Goal: Task Accomplishment & Management: Complete application form

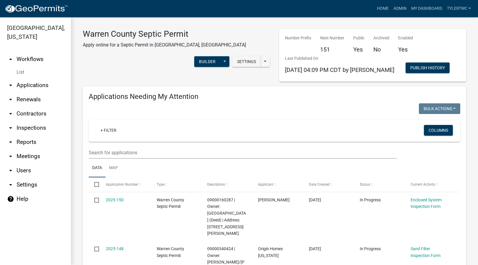
select select "2: 50"
select select "3: 100"
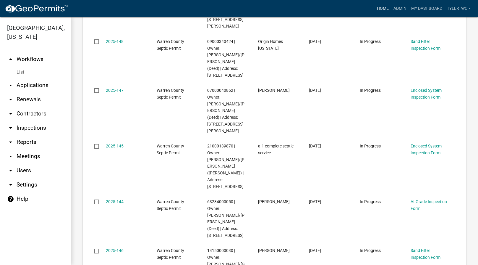
click at [383, 7] on link "Home" at bounding box center [383, 8] width 17 height 11
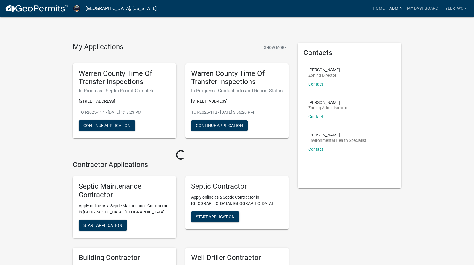
click at [401, 7] on link "Admin" at bounding box center [396, 8] width 18 height 11
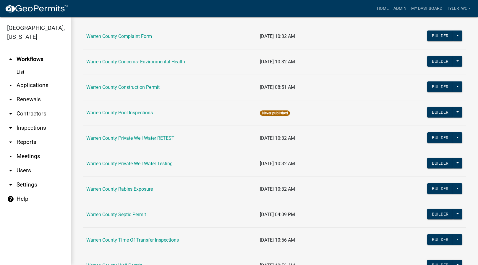
scroll to position [345, 0]
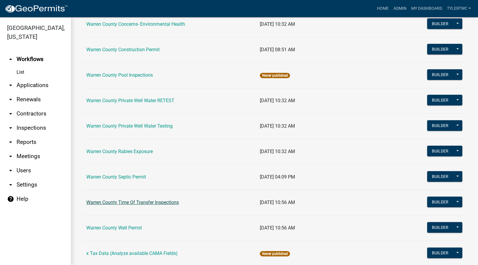
click at [118, 203] on link "Warren County Time Of Transfer Inspections" at bounding box center [132, 202] width 93 height 6
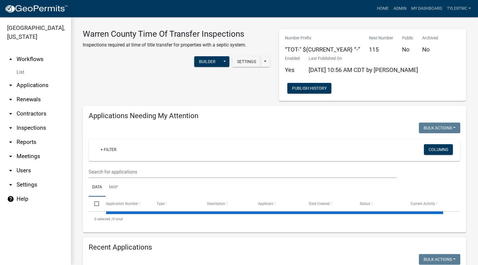
select select "2: 50"
select select "3: 100"
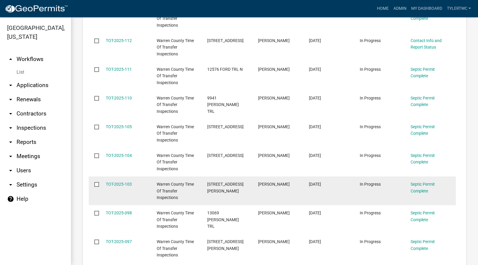
scroll to position [138, 0]
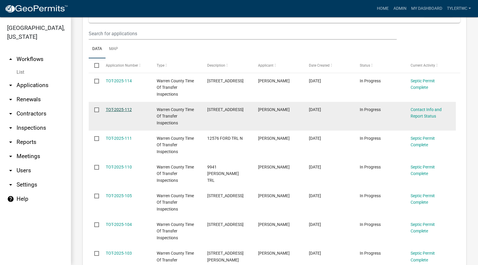
click at [124, 111] on link "TOT-2025-112" at bounding box center [119, 109] width 26 height 5
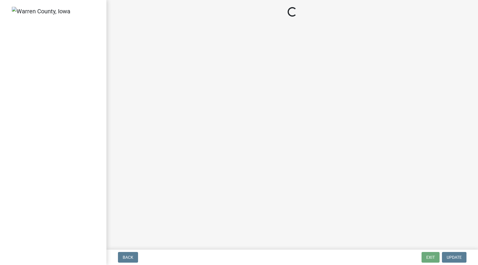
select select "dd4faec6-8b42-4767-8cbf-0be8c577f96e"
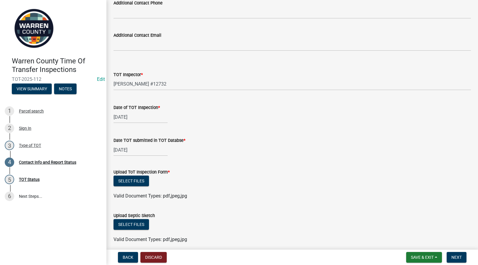
scroll to position [552, 0]
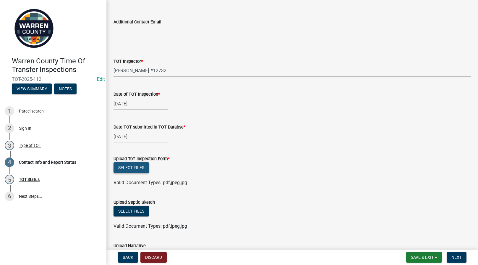
click at [126, 170] on button "Select files" at bounding box center [131, 167] width 35 height 11
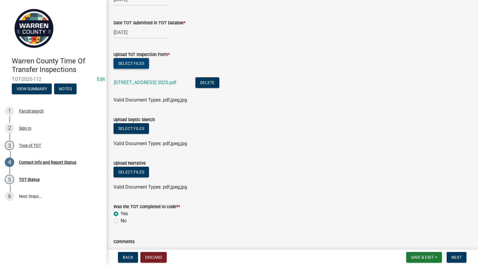
scroll to position [710, 0]
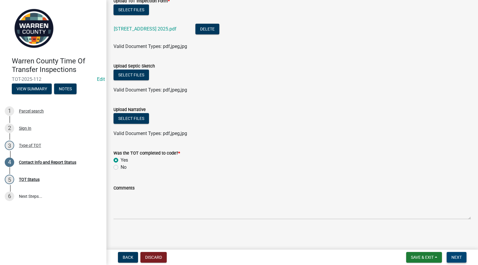
click at [458, 256] on span "Next" at bounding box center [457, 257] width 10 height 5
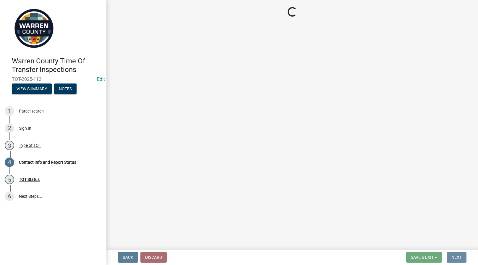
scroll to position [0, 0]
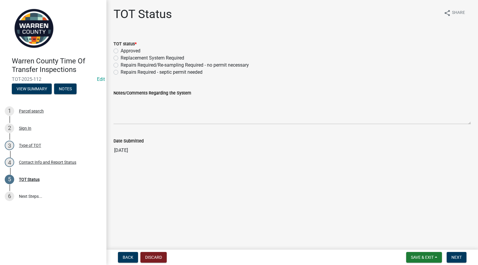
click at [121, 57] on label "Replacement System Required" at bounding box center [153, 57] width 64 height 7
click at [121, 57] on input "Replacement System Required" at bounding box center [123, 56] width 4 height 4
radio input "true"
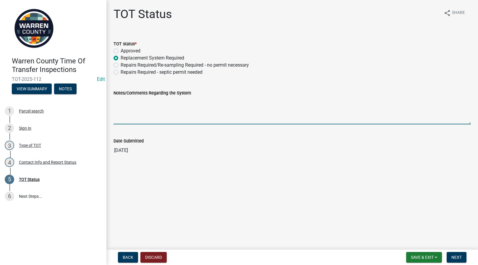
click at [140, 110] on textarea "Notes/Comments Regarding the System" at bounding box center [293, 110] width 358 height 28
type textarea "New code compliant system required."
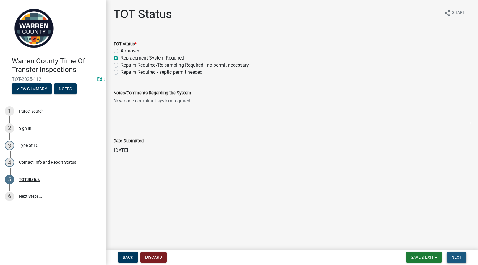
click at [460, 257] on span "Next" at bounding box center [457, 257] width 10 height 5
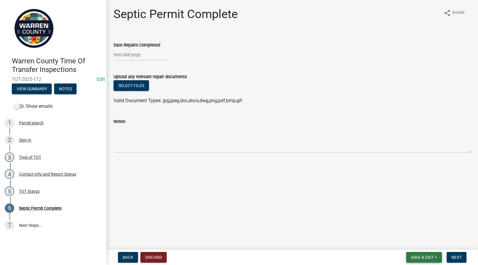
click at [422, 254] on button "Save & Exit" at bounding box center [424, 257] width 36 height 11
click at [409, 242] on button "Save & Exit" at bounding box center [418, 242] width 47 height 14
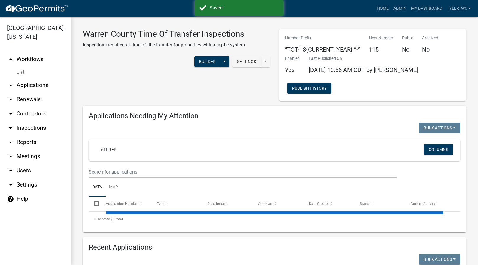
select select "2: 50"
select select "3: 100"
